Goal: Task Accomplishment & Management: Use online tool/utility

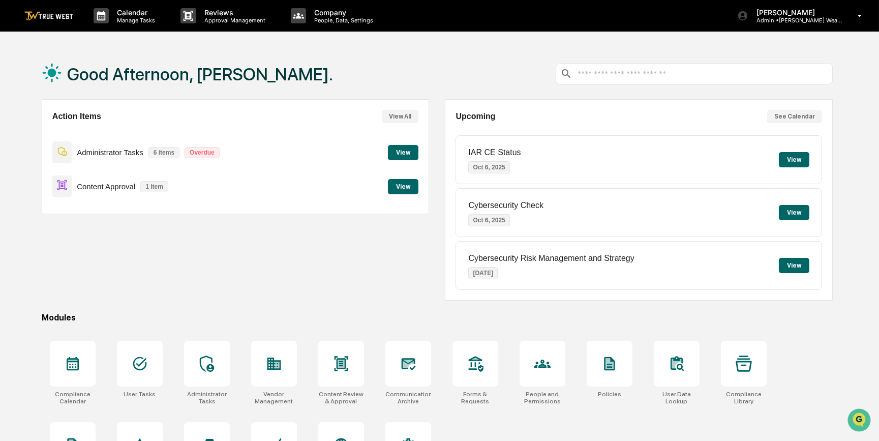
click at [407, 188] on button "View" at bounding box center [403, 186] width 30 height 15
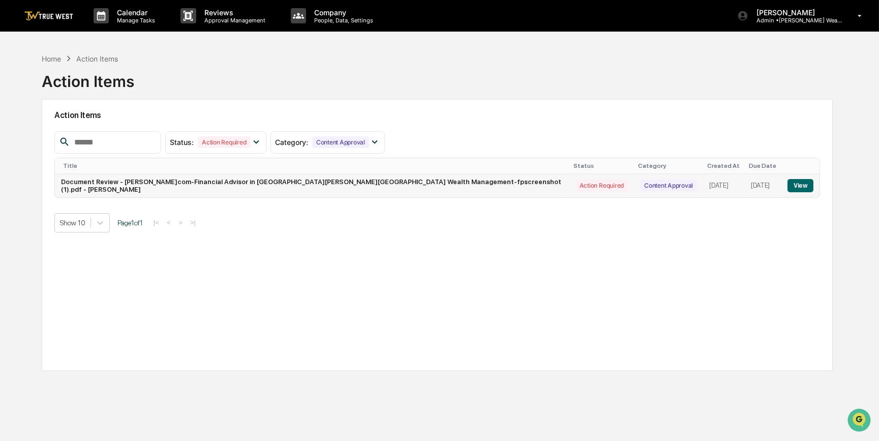
click at [801, 185] on button "View" at bounding box center [800, 185] width 26 height 13
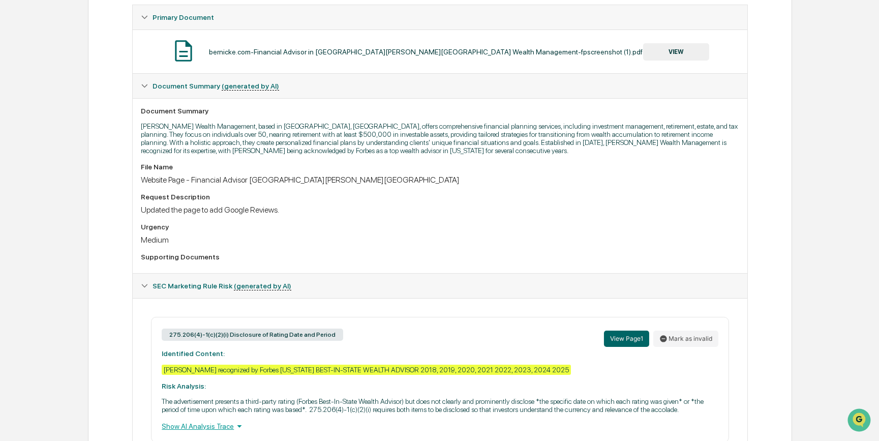
scroll to position [163, 0]
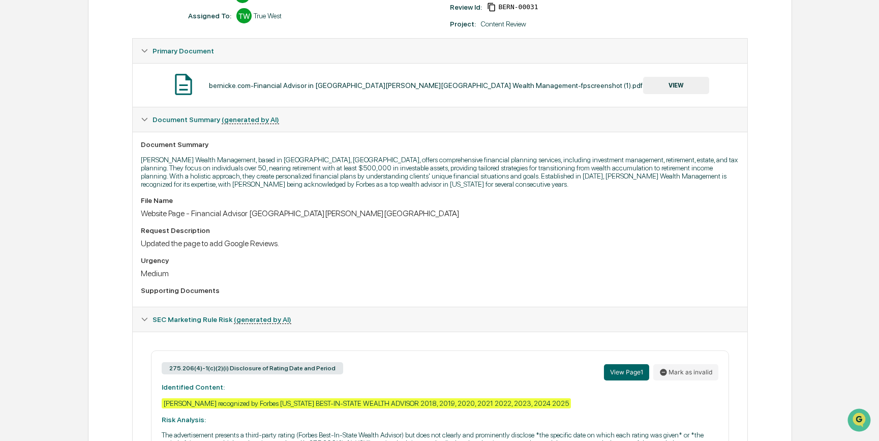
click at [684, 86] on button "VIEW" at bounding box center [676, 85] width 66 height 17
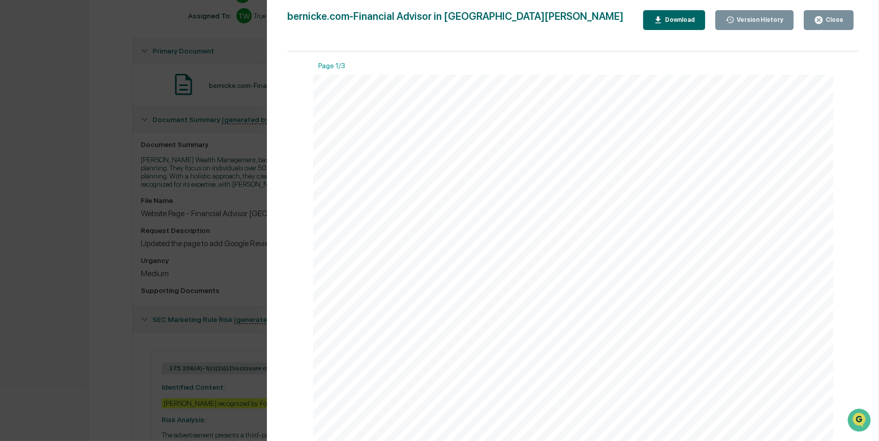
click at [678, 21] on div "Download" at bounding box center [679, 19] width 32 height 7
drag, startPoint x: 231, startPoint y: 255, endPoint x: 245, endPoint y: 263, distance: 16.4
click at [231, 255] on div "Version History [DATE] 09:06 PM [PERSON_NAME]com-Financial Advisor in [GEOGRAPH…" at bounding box center [439, 220] width 879 height 441
click at [242, 227] on div "Version History [DATE] 09:06 PM [PERSON_NAME]com-Financial Advisor in [GEOGRAPH…" at bounding box center [439, 220] width 879 height 441
click at [245, 263] on div "Version History [DATE] 09:06 PM [PERSON_NAME]com-Financial Advisor in [GEOGRAPH…" at bounding box center [439, 220] width 879 height 441
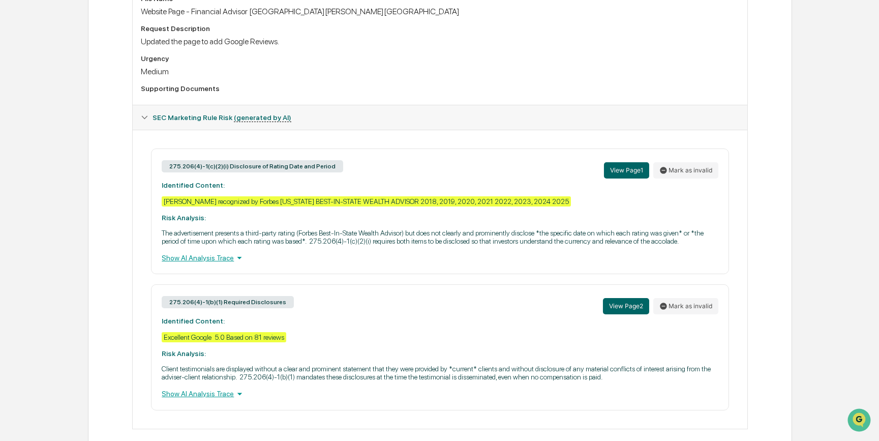
scroll to position [394, 0]
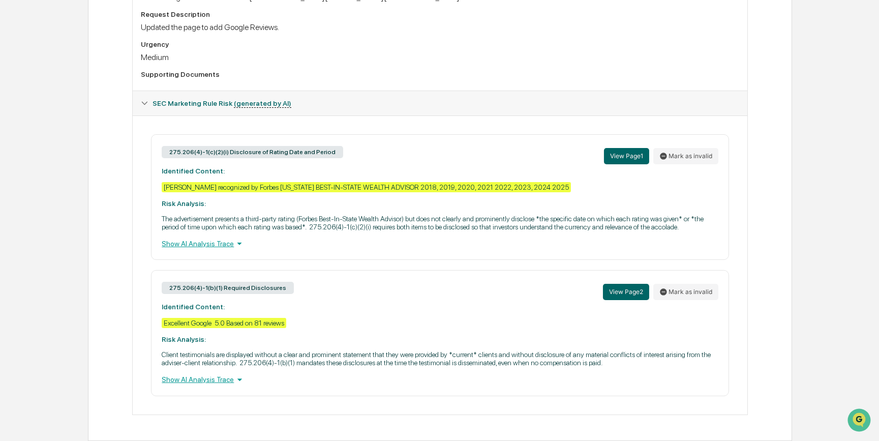
click at [461, 78] on div "Document Summary [PERSON_NAME] Wealth Management, based in [GEOGRAPHIC_DATA], […" at bounding box center [440, 3] width 614 height 175
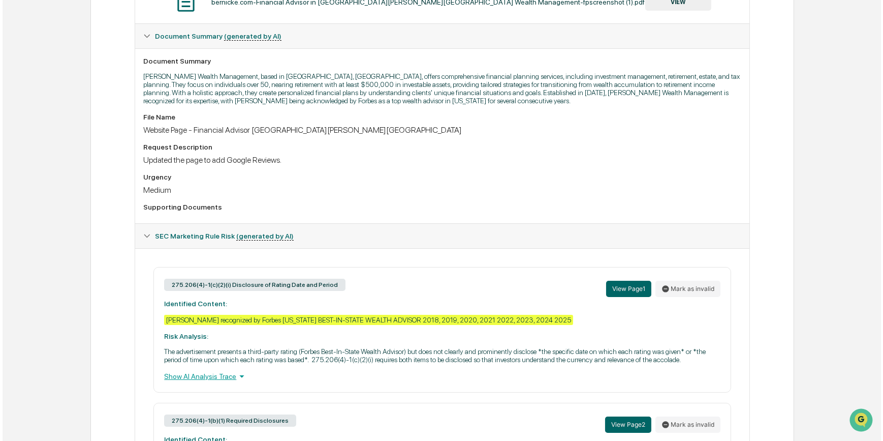
scroll to position [0, 0]
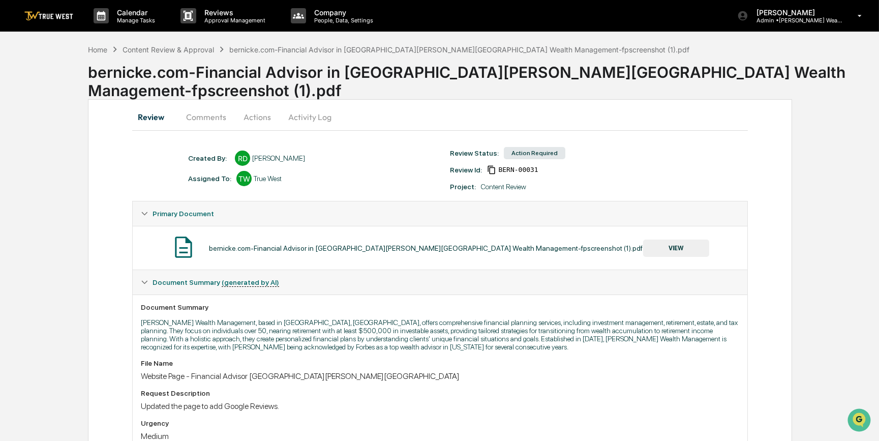
click at [250, 116] on button "Actions" at bounding box center [257, 117] width 46 height 24
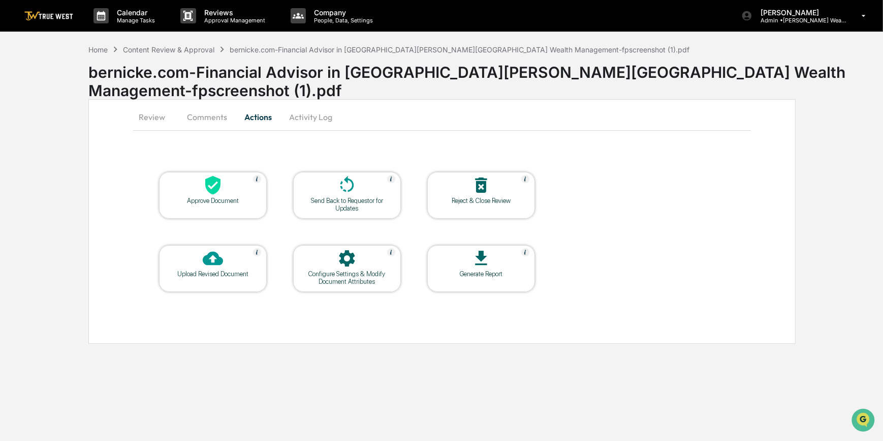
click at [208, 203] on div "Approve Document" at bounding box center [212, 201] width 91 height 8
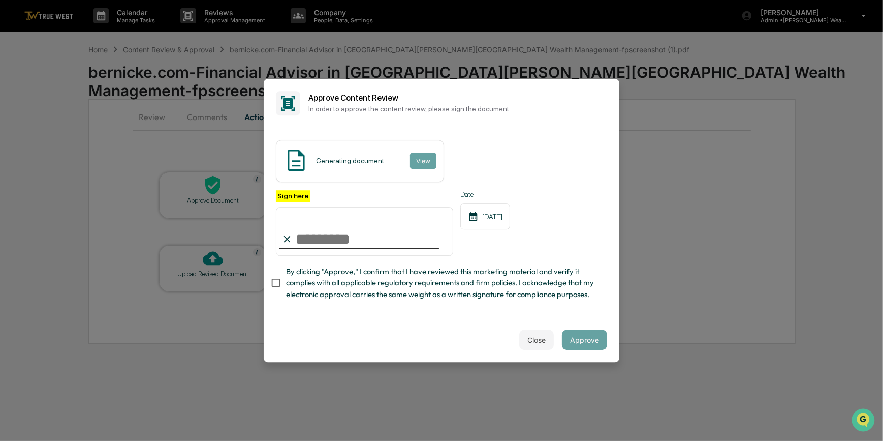
drag, startPoint x: 337, startPoint y: 230, endPoint x: 336, endPoint y: 245, distance: 15.3
click at [337, 230] on input "Sign here" at bounding box center [364, 231] width 177 height 49
type input "*********"
click at [420, 152] on button "View" at bounding box center [423, 160] width 26 height 16
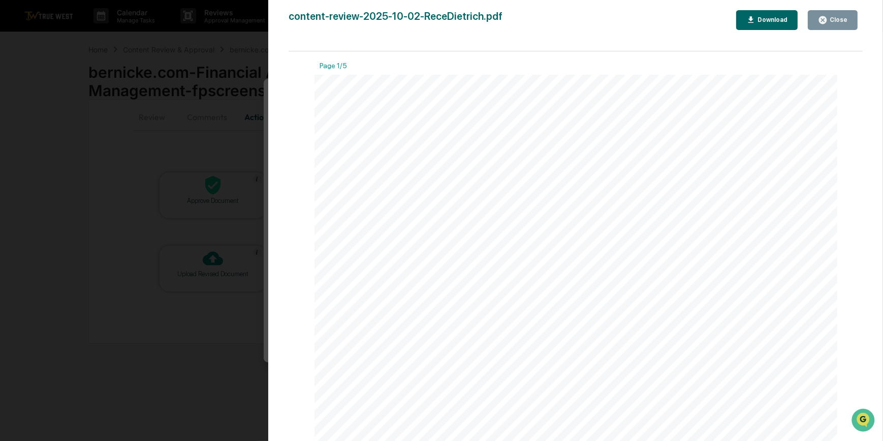
click at [214, 143] on div "Version History [DATE] 06:47 PM [PERSON_NAME] content-review-2025-10-02-ReceDie…" at bounding box center [441, 220] width 883 height 441
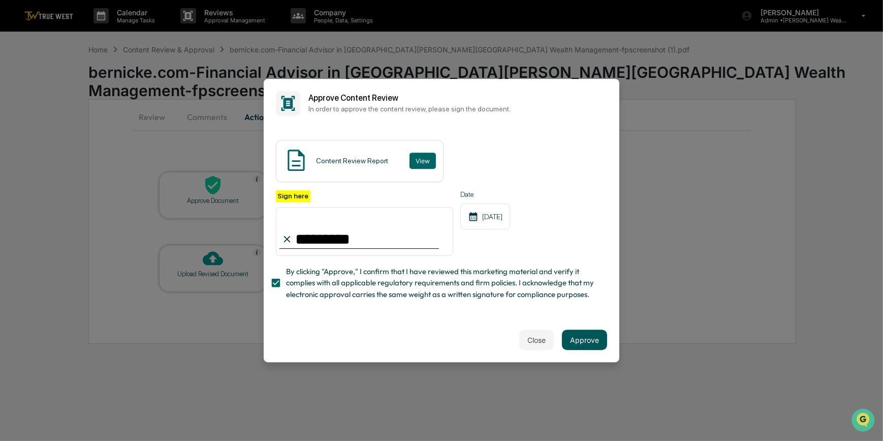
click at [584, 347] on button "Approve" at bounding box center [584, 339] width 45 height 20
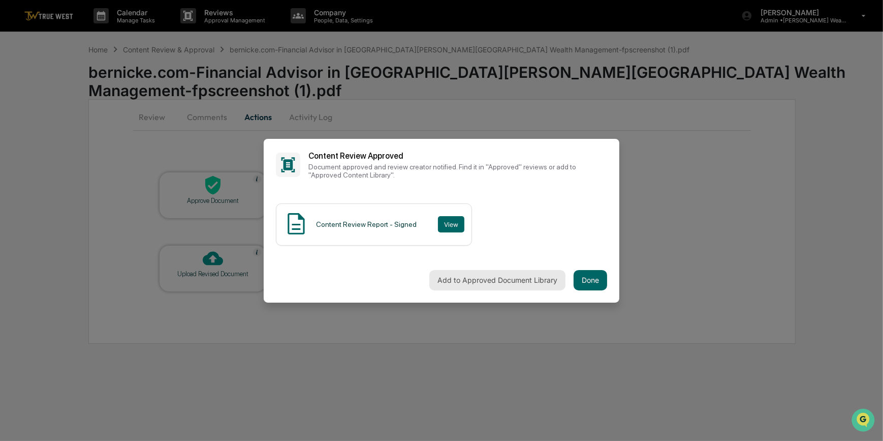
click at [477, 285] on button "Add to Approved Document Library" at bounding box center [497, 280] width 136 height 20
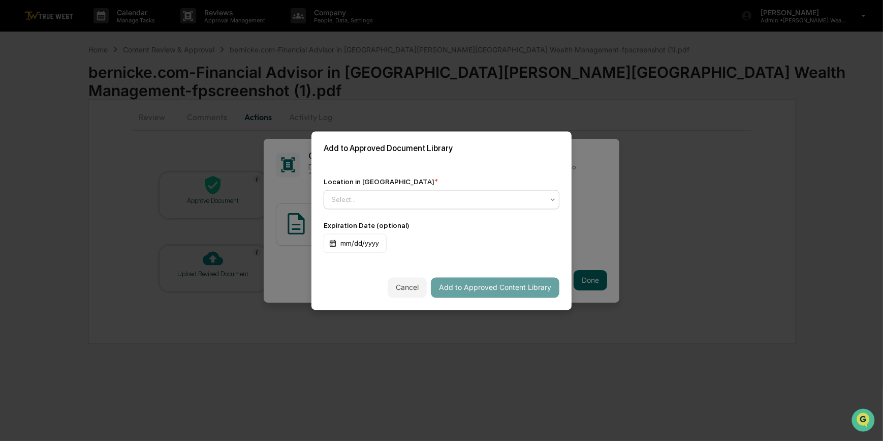
click at [386, 196] on div at bounding box center [437, 199] width 212 height 10
click at [381, 223] on div "Approved Content Library" at bounding box center [439, 221] width 230 height 20
click at [476, 283] on button "Add to Approved Content Library" at bounding box center [495, 287] width 129 height 20
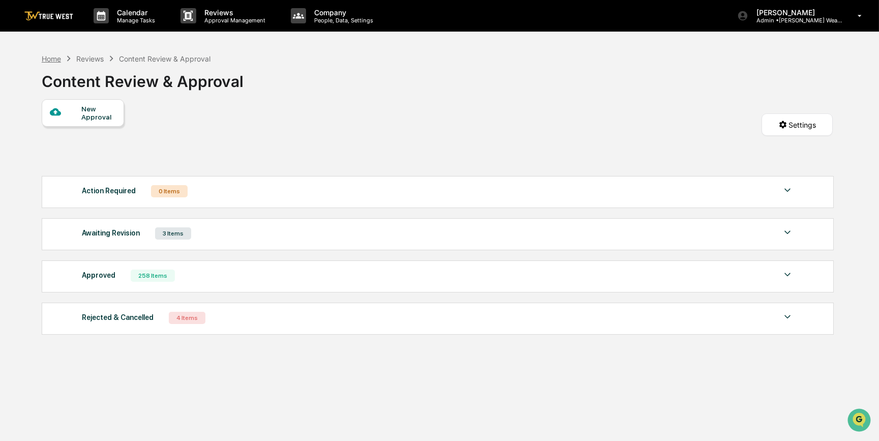
click at [46, 57] on div "Home" at bounding box center [51, 58] width 19 height 9
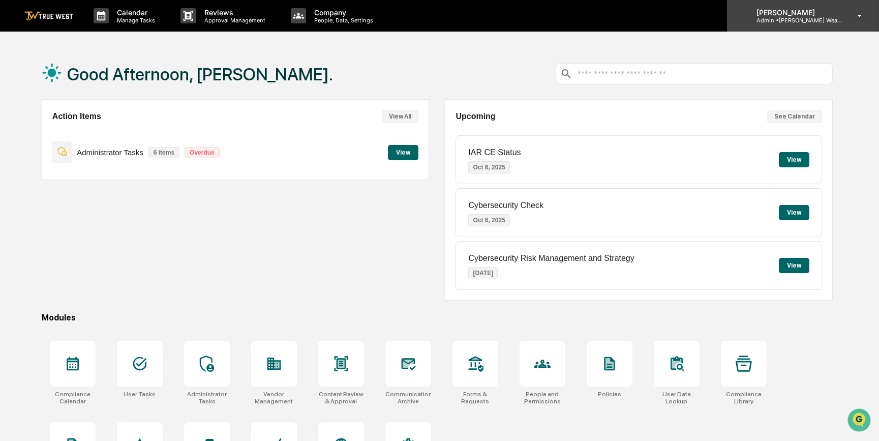
click at [788, 13] on p "[PERSON_NAME]" at bounding box center [795, 12] width 95 height 9
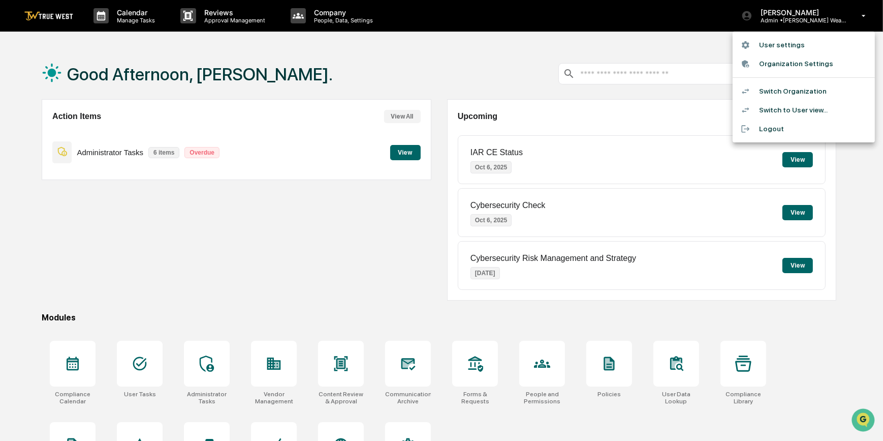
click at [771, 91] on li "Switch Organization" at bounding box center [804, 91] width 142 height 19
